Goal: Information Seeking & Learning: Learn about a topic

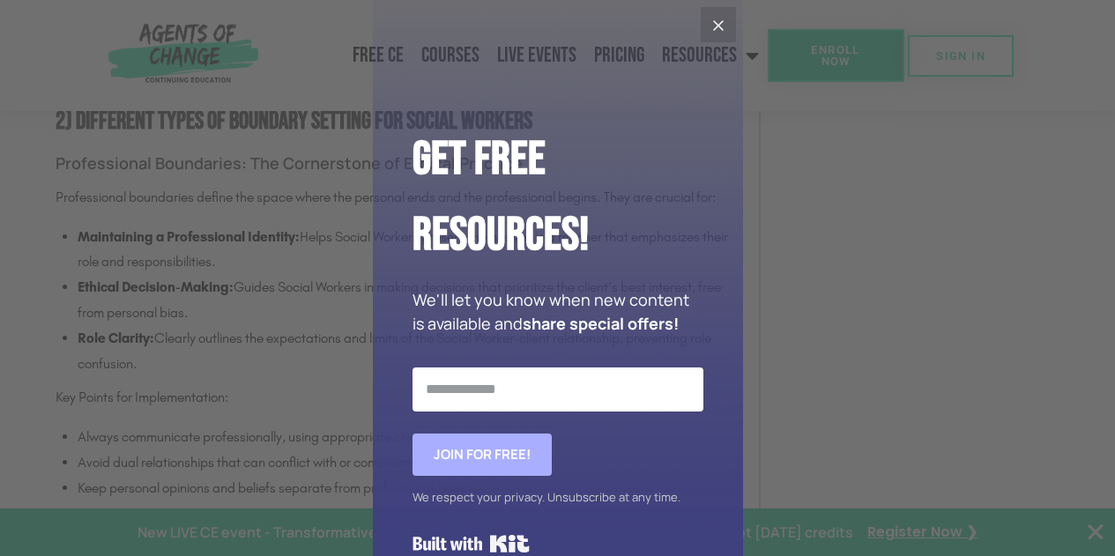
scroll to position [2422, 0]
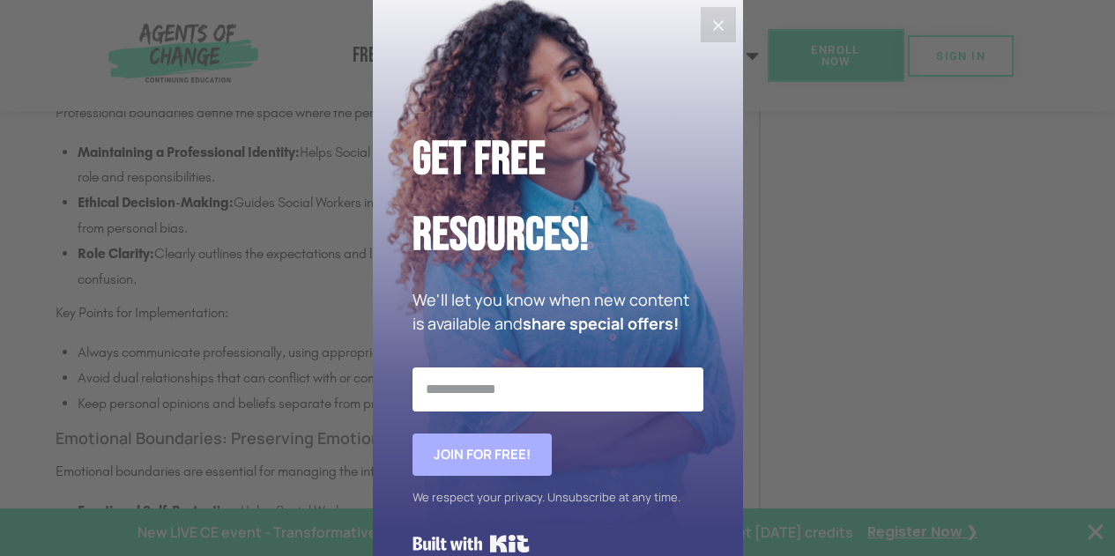
click at [719, 19] on icon "Close" at bounding box center [718, 25] width 21 height 21
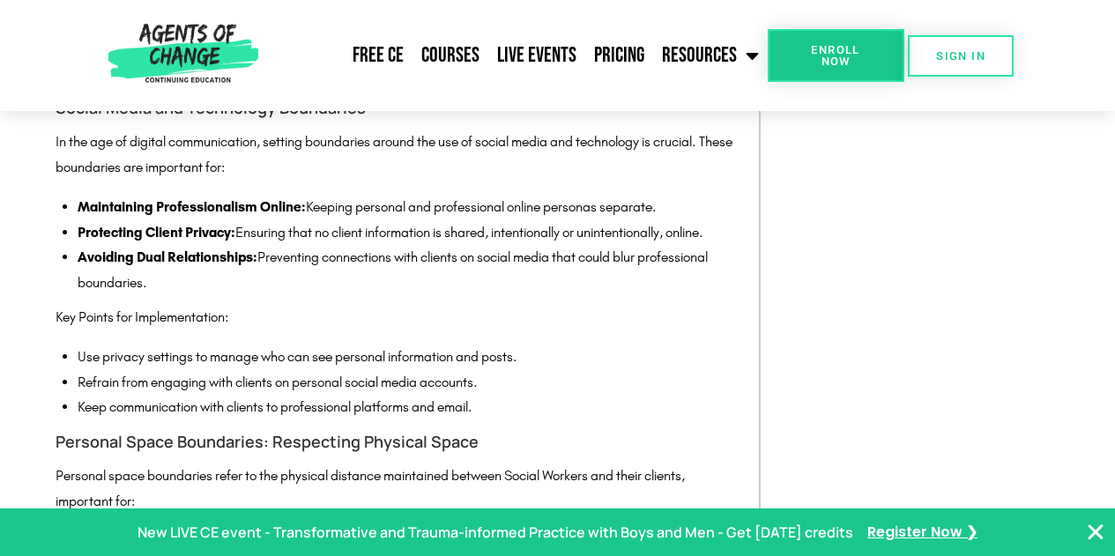
scroll to position [3371, 0]
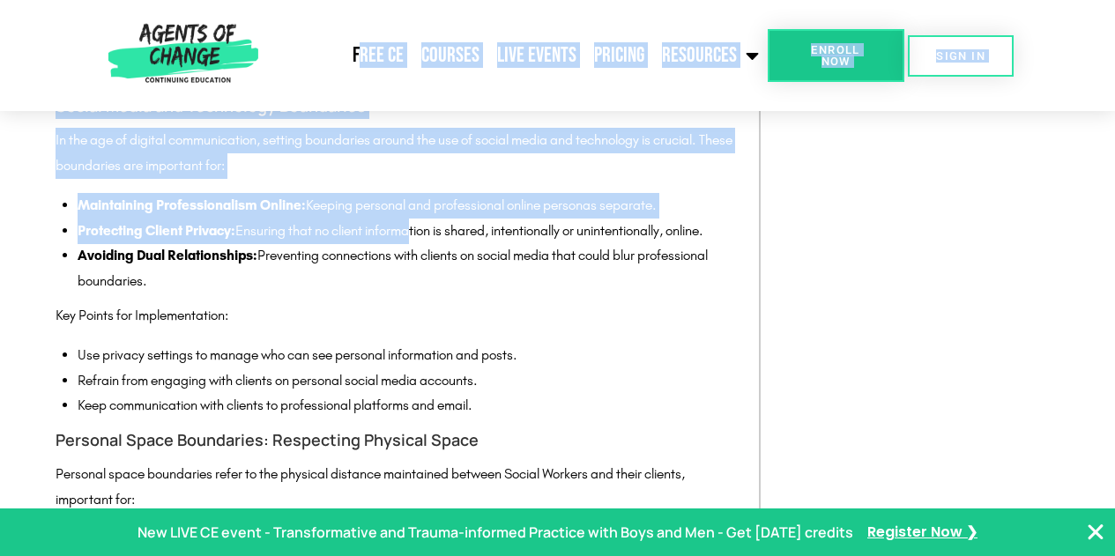
drag, startPoint x: 407, startPoint y: 264, endPoint x: 368, endPoint y: 108, distance: 161.0
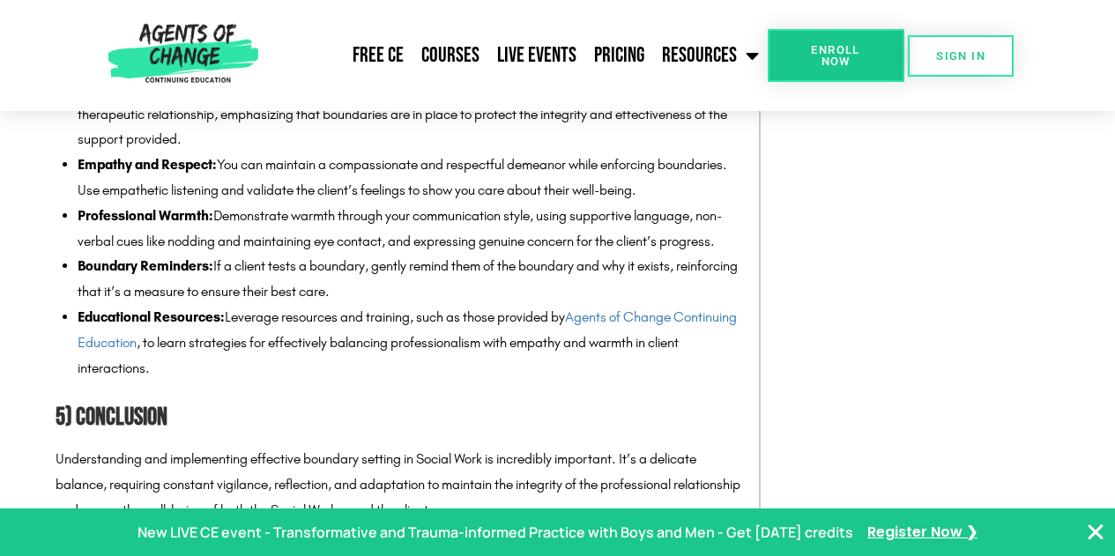
scroll to position [6801, 0]
drag, startPoint x: 428, startPoint y: 366, endPoint x: 31, endPoint y: 126, distance: 463.5
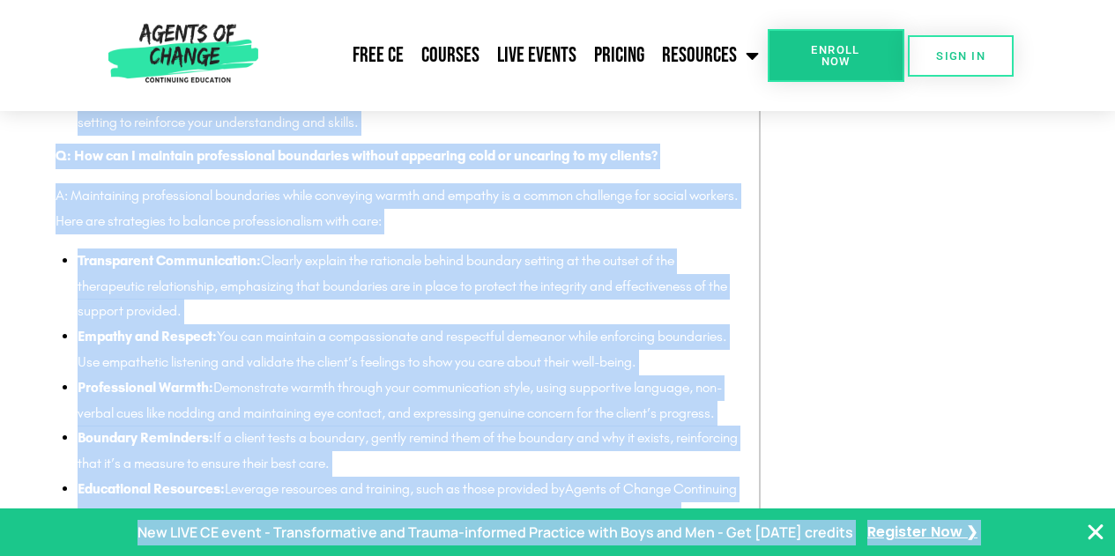
scroll to position [6699, 0]
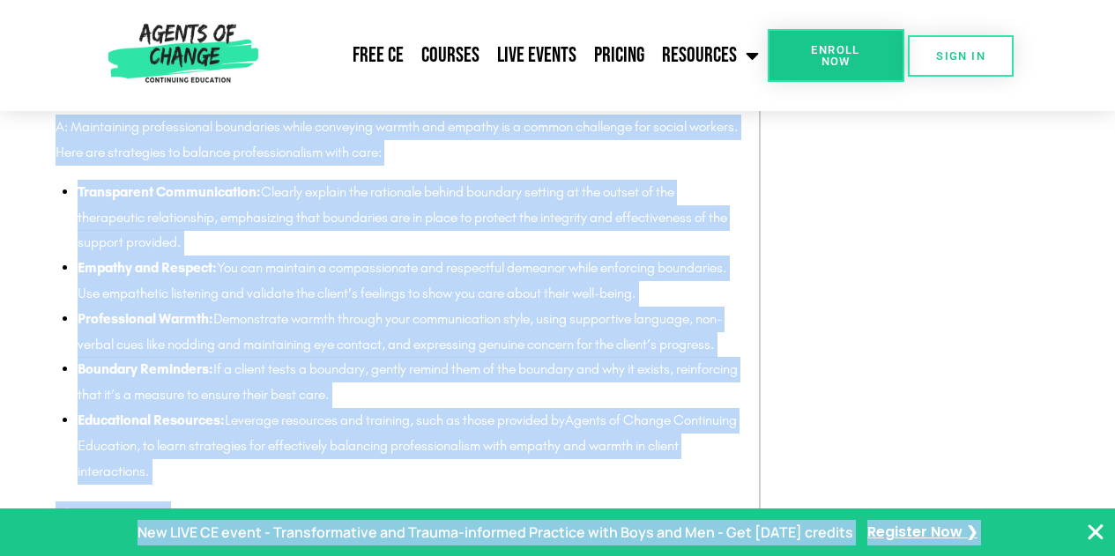
drag, startPoint x: 72, startPoint y: 321, endPoint x: 657, endPoint y: 123, distance: 616.9
copy div "Loremipsumdo sitametcon adip e seddoe tem incididuntut laboreetdo magn aliquaen…"
